Goal: Task Accomplishment & Management: Manage account settings

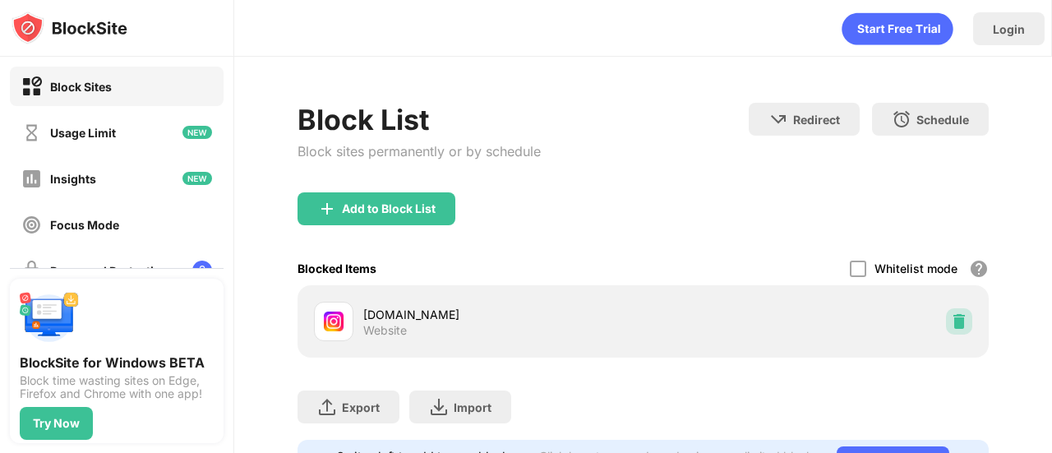
click at [952, 330] on div at bounding box center [959, 321] width 26 height 26
